Goal: Task Accomplishment & Management: Use online tool/utility

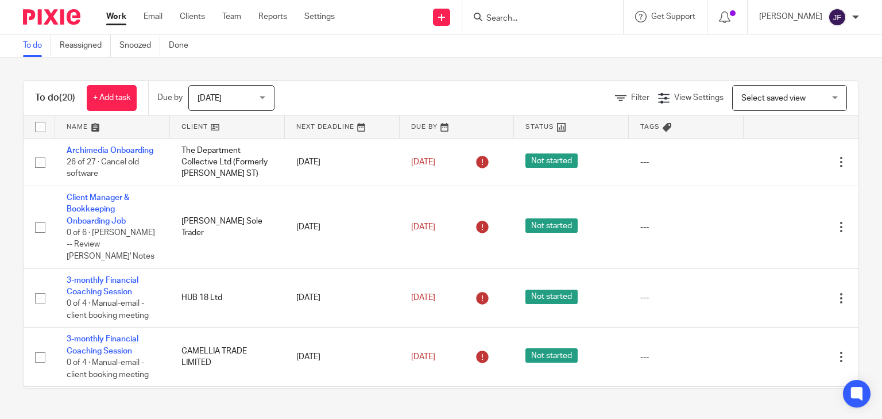
click at [536, 16] on input "Search" at bounding box center [536, 19] width 103 height 10
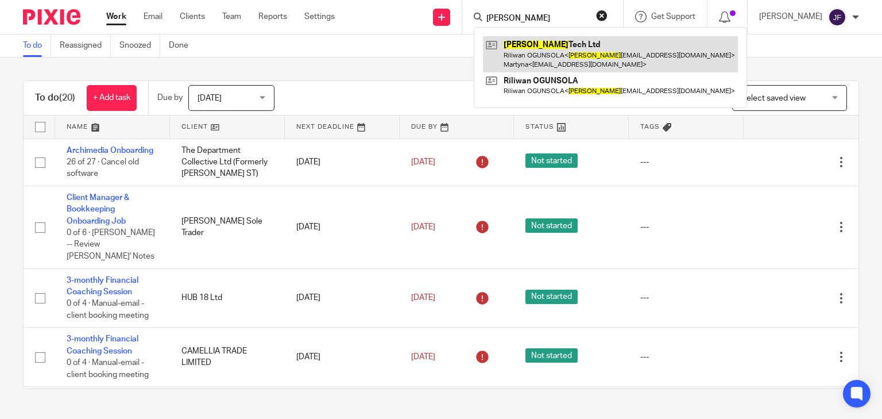
type input "rao"
click at [558, 57] on link at bounding box center [610, 54] width 255 height 36
click at [557, 44] on link at bounding box center [610, 54] width 255 height 36
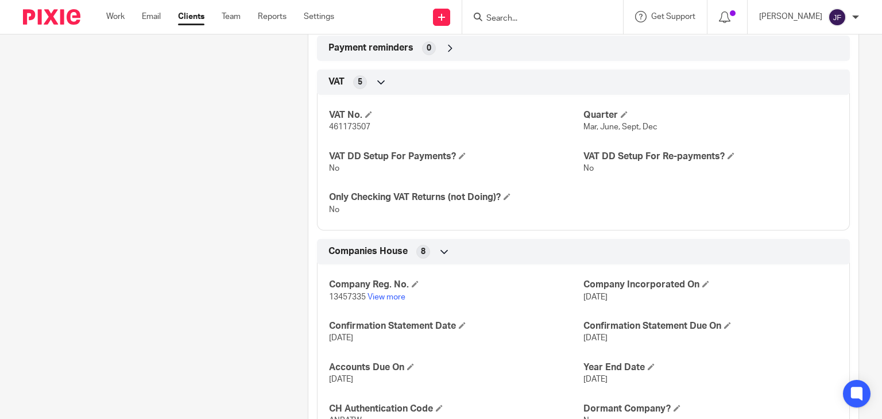
scroll to position [1046, 0]
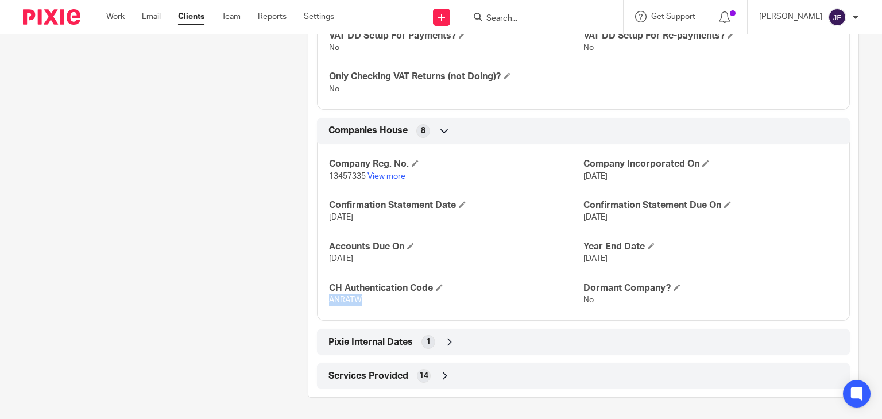
drag, startPoint x: 329, startPoint y: 299, endPoint x: 363, endPoint y: 299, distance: 34.5
click at [363, 299] on p "ANRATW" at bounding box center [456, 299] width 254 height 11
copy span "ANRATW"
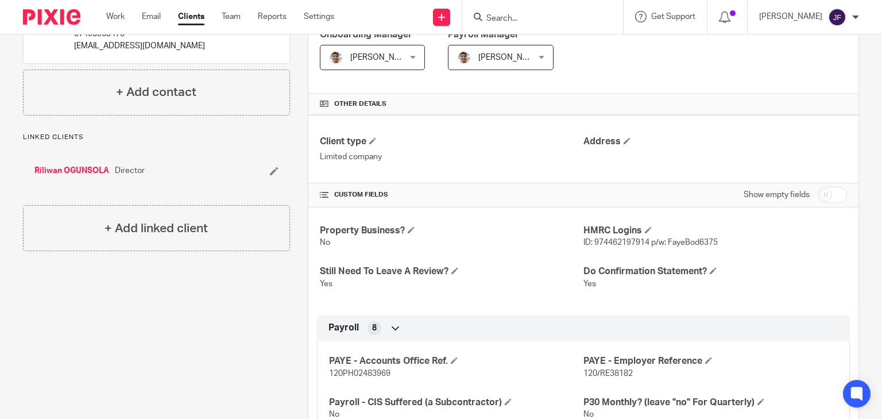
scroll to position [35, 0]
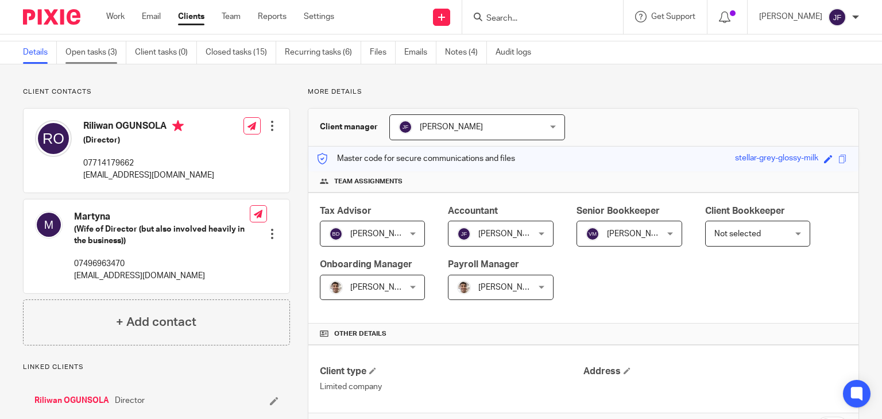
click at [114, 49] on link "Open tasks (3)" at bounding box center [95, 52] width 61 height 22
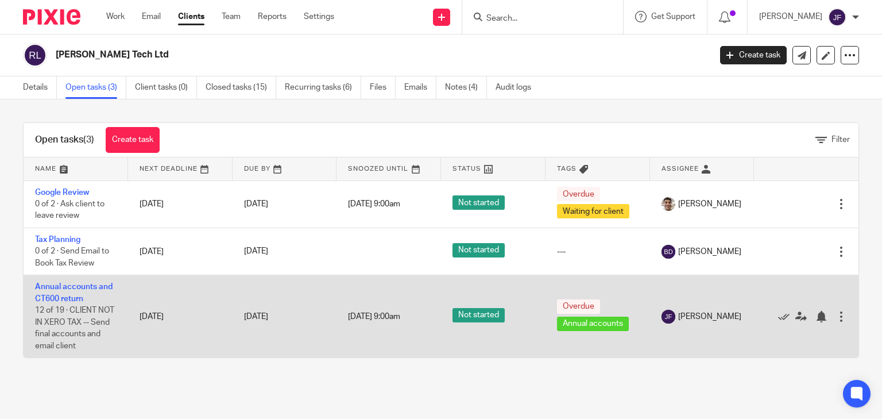
click at [83, 280] on td "Annual accounts and CT600 return 12 of 19 · CLIENT NOT IN XERO TAX -- Send fina…" at bounding box center [76, 316] width 105 height 82
click at [85, 287] on link "Annual accounts and CT600 return" at bounding box center [74, 293] width 78 height 20
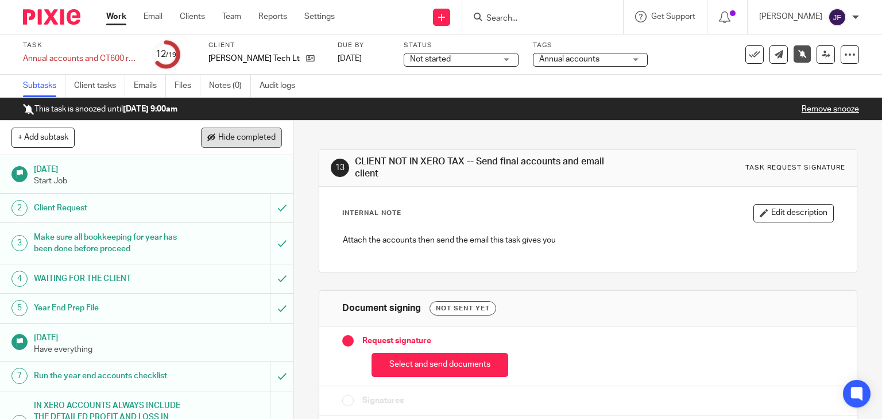
click at [247, 139] on span "Hide completed" at bounding box center [246, 137] width 57 height 9
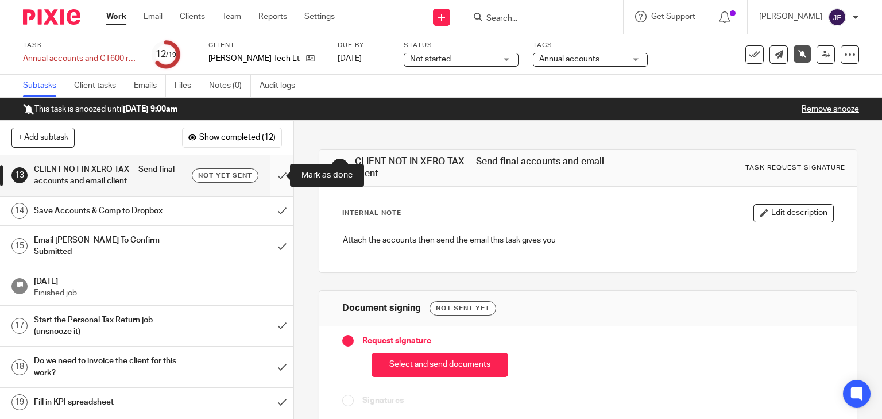
click at [275, 174] on input "submit" at bounding box center [146, 175] width 293 height 41
click at [268, 175] on input "submit" at bounding box center [146, 175] width 293 height 41
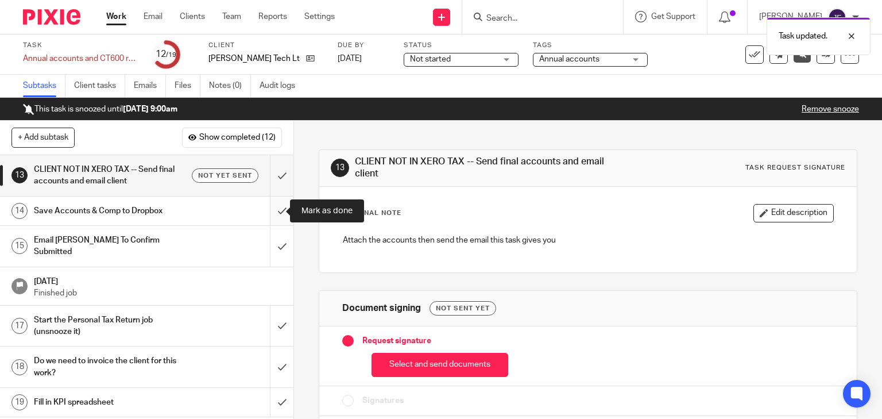
click at [275, 207] on input "submit" at bounding box center [146, 210] width 293 height 29
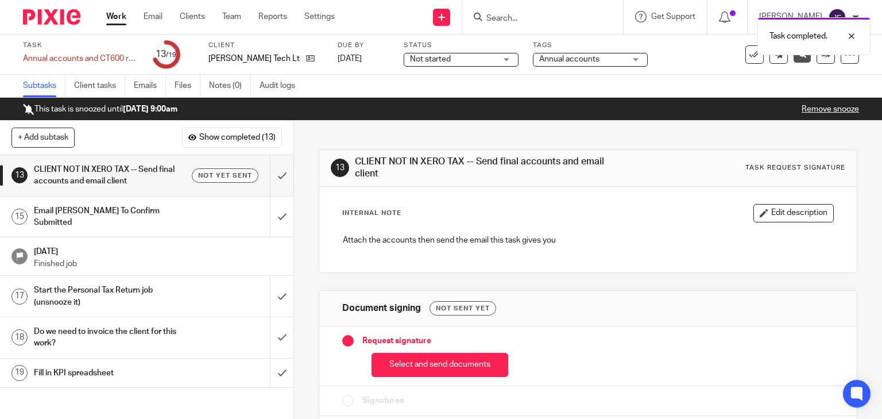
click at [187, 214] on div "Email [PERSON_NAME] To Confirm Submitted" at bounding box center [146, 216] width 225 height 29
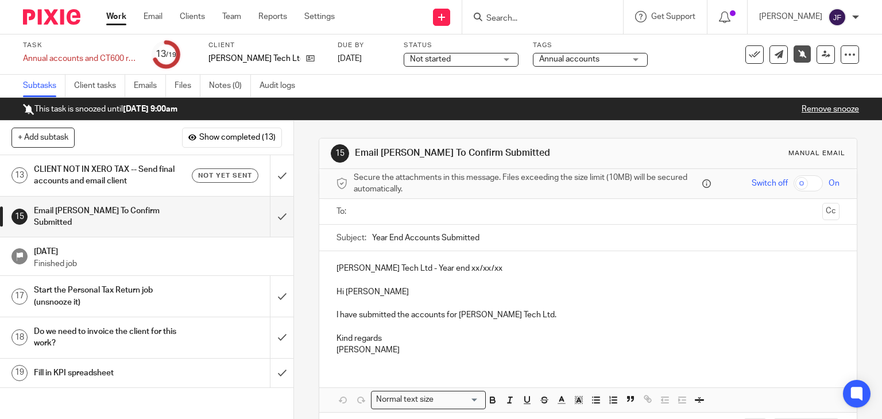
click at [415, 207] on input "text" at bounding box center [588, 211] width 460 height 13
click at [423, 269] on p "RAO Tech Ltd - Year end xx/xx/xx" at bounding box center [589, 270] width 504 height 11
click at [437, 272] on p "RAO Tech Ltd - Year end 30/xx/xx" at bounding box center [589, 270] width 504 height 11
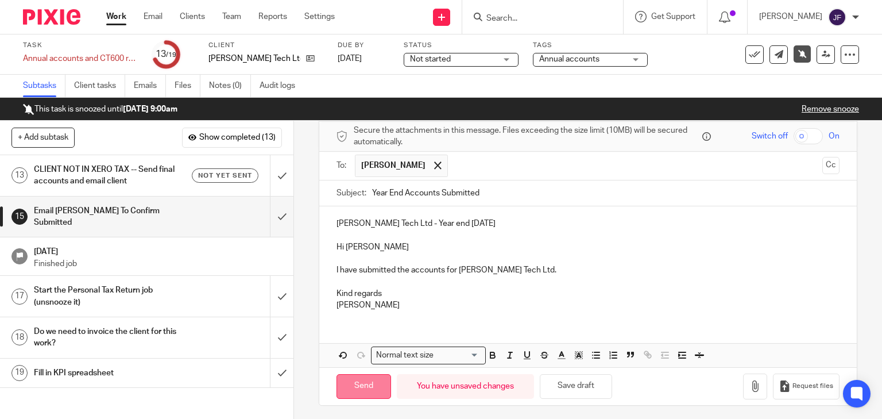
scroll to position [49, 0]
click at [370, 380] on input "Send" at bounding box center [364, 384] width 55 height 25
type input "Sent"
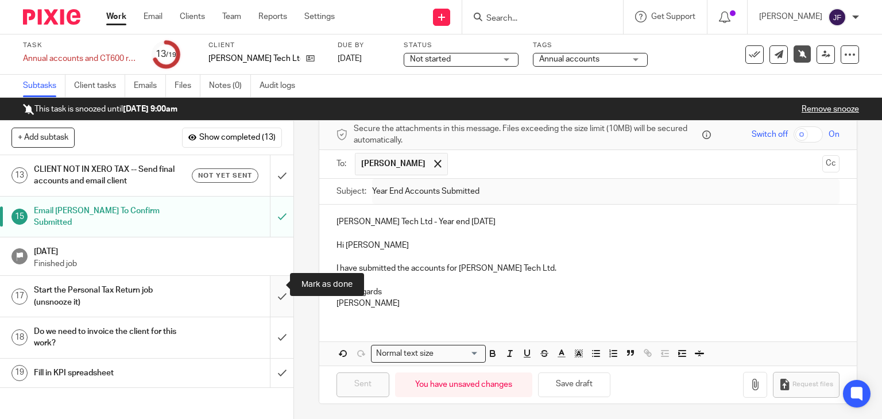
click at [277, 281] on input "submit" at bounding box center [146, 296] width 293 height 41
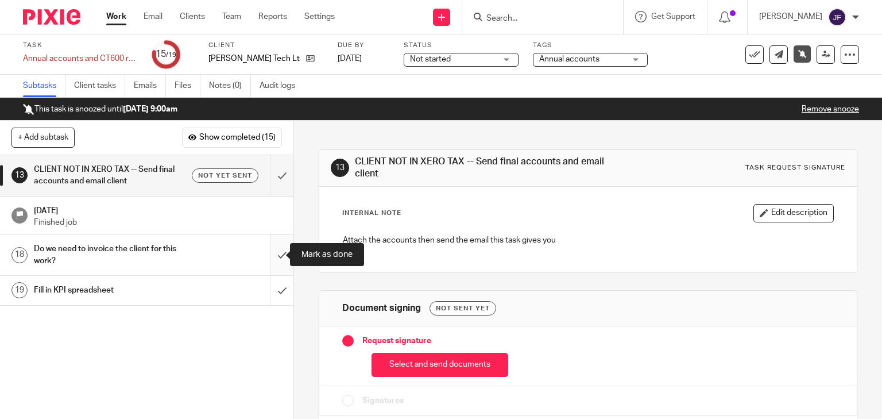
click at [271, 254] on input "submit" at bounding box center [146, 254] width 293 height 41
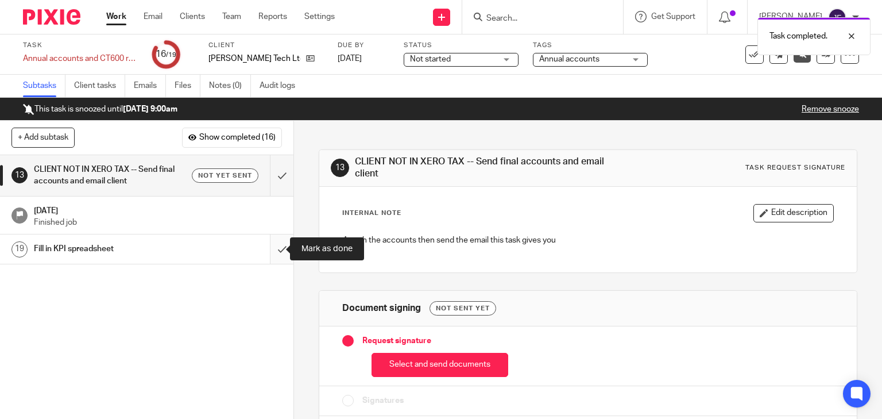
click at [269, 246] on input "submit" at bounding box center [146, 248] width 293 height 29
click at [746, 53] on div "Task completed." at bounding box center [656, 33] width 430 height 44
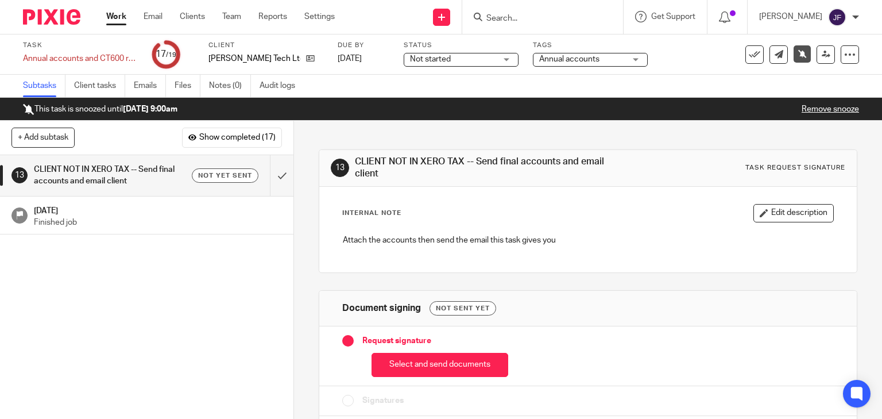
click at [749, 55] on icon at bounding box center [754, 54] width 11 height 11
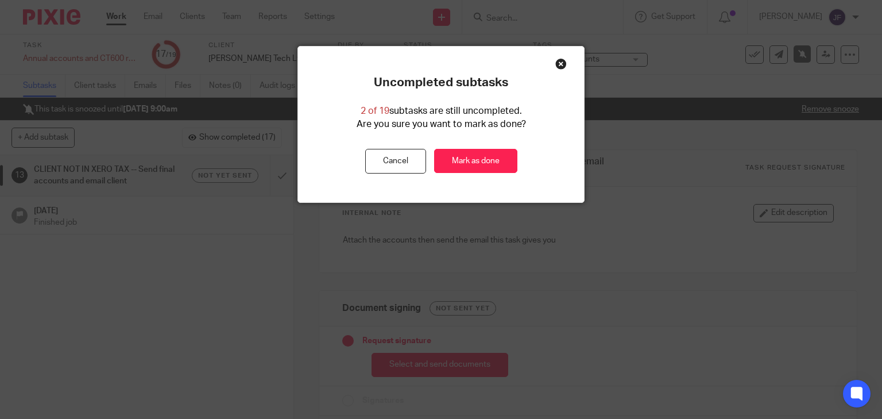
click at [561, 64] on div "Close this dialog window" at bounding box center [560, 63] width 11 height 11
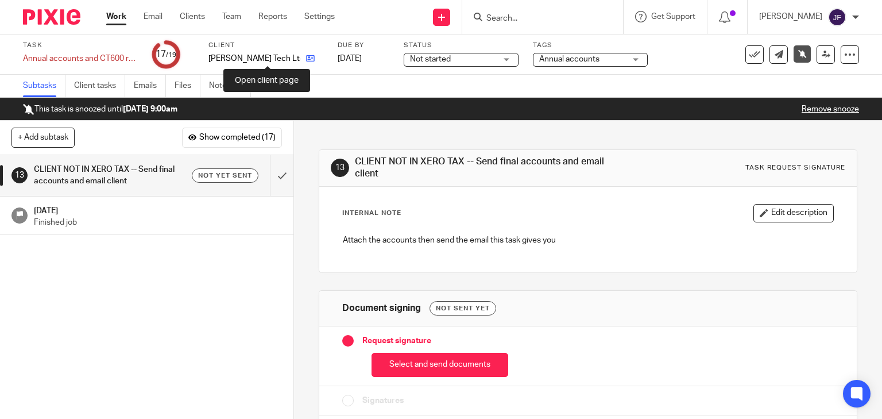
click at [306, 59] on icon at bounding box center [310, 58] width 9 height 9
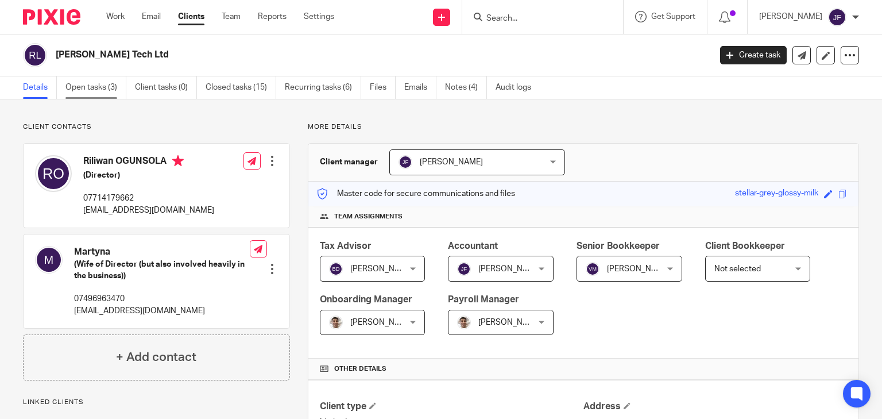
click at [95, 82] on link "Open tasks (3)" at bounding box center [95, 87] width 61 height 22
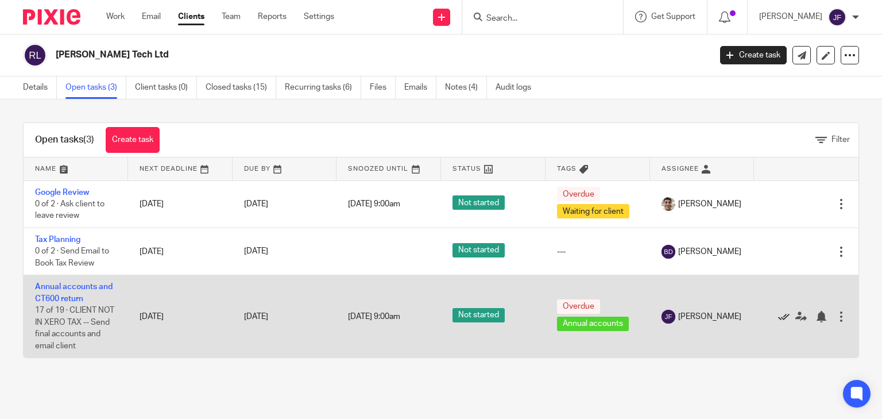
click at [778, 316] on icon at bounding box center [783, 316] width 11 height 11
